Goal: Transaction & Acquisition: Purchase product/service

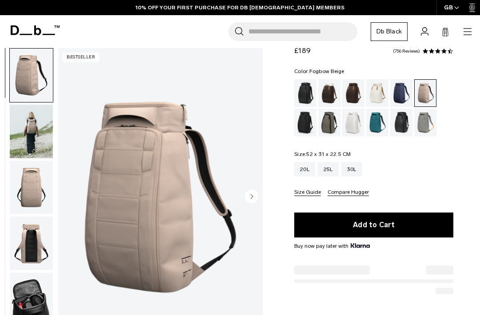
scroll to position [29, 0]
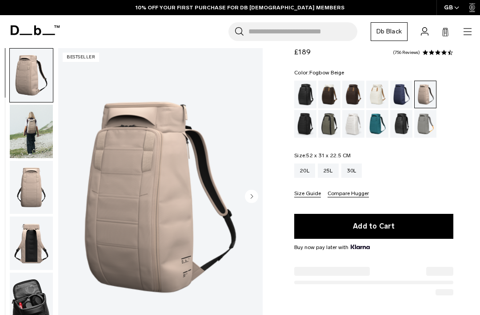
click at [41, 145] on img "button" at bounding box center [31, 131] width 43 height 53
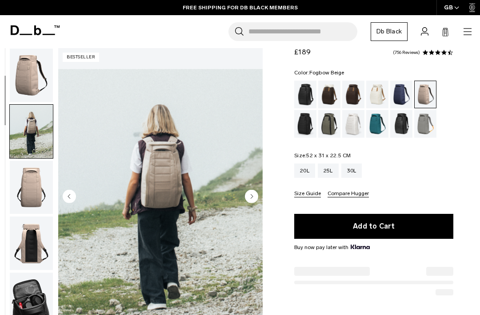
scroll to position [0, 0]
click at [301, 100] on div "Black Out" at bounding box center [306, 95] width 23 height 28
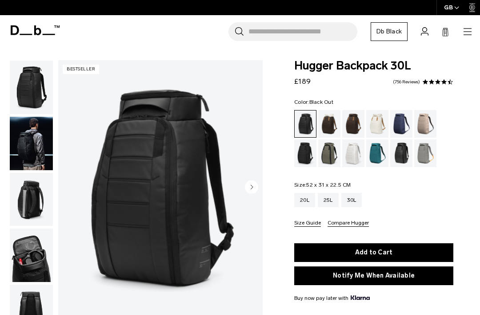
click at [35, 259] on img "button" at bounding box center [31, 254] width 43 height 53
click at [25, 261] on img "button" at bounding box center [31, 254] width 43 height 53
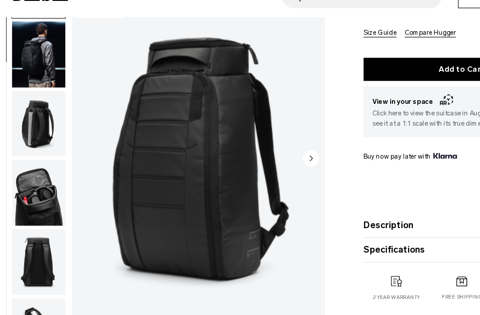
scroll to position [40, 0]
click at [27, 275] on img "button" at bounding box center [31, 301] width 43 height 53
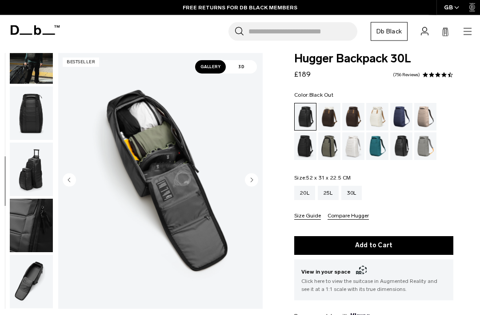
scroll to position [0, 0]
